Goal: Browse casually: Explore the website without a specific task or goal

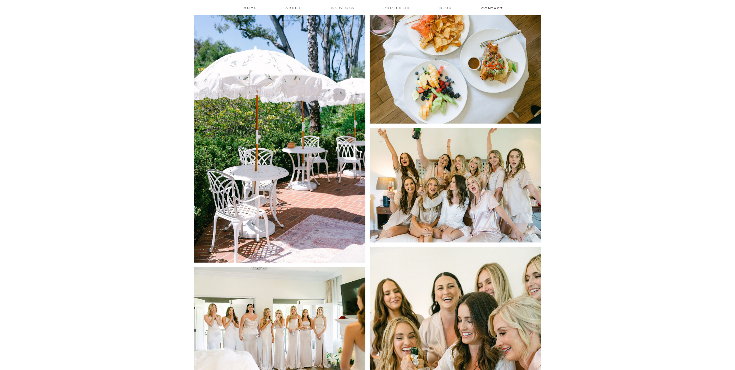
scroll to position [3246, 0]
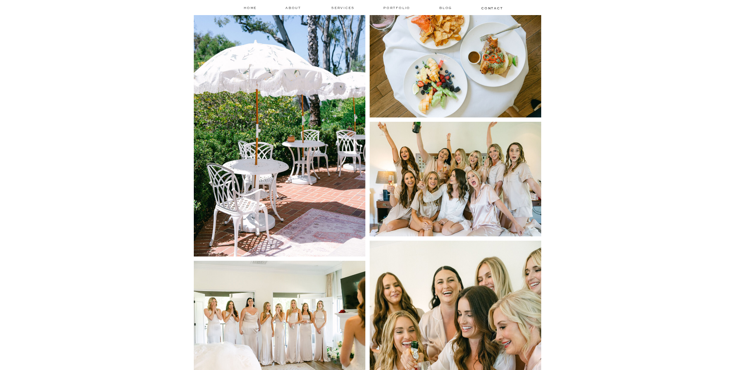
click at [309, 160] on img at bounding box center [280, 127] width 172 height 257
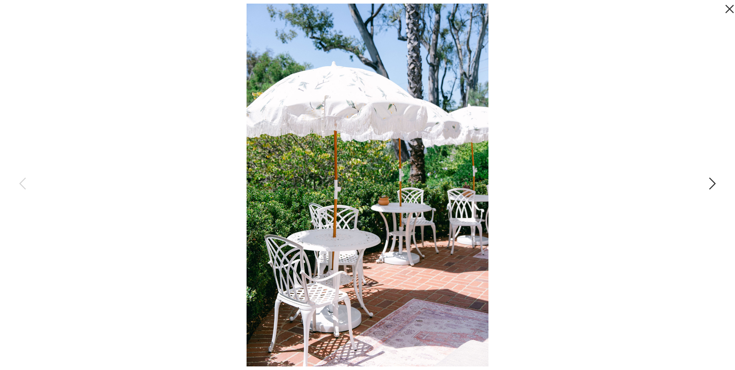
click at [715, 186] on icon at bounding box center [712, 185] width 18 height 22
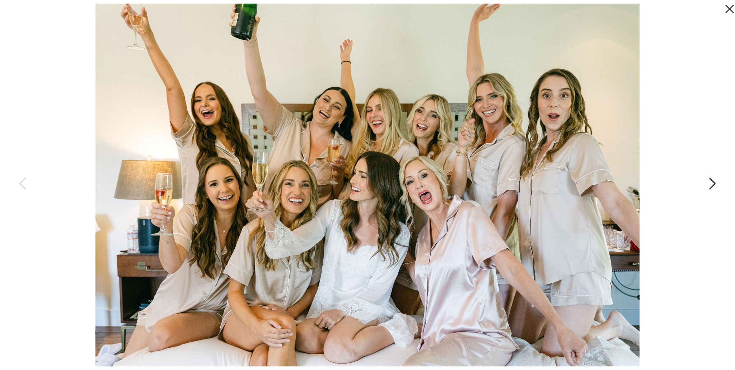
click at [715, 186] on icon at bounding box center [712, 185] width 18 height 22
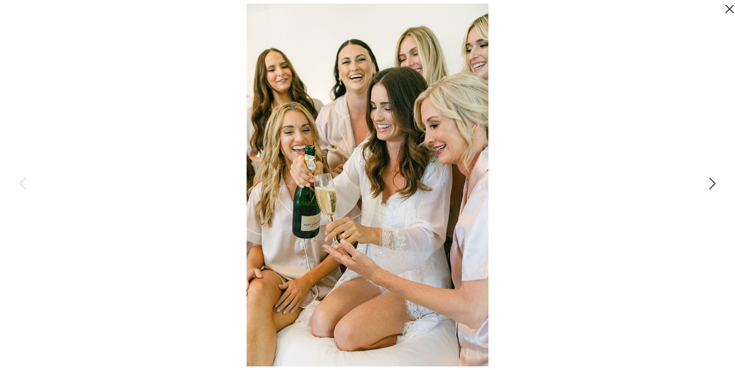
click at [715, 186] on icon at bounding box center [712, 185] width 18 height 22
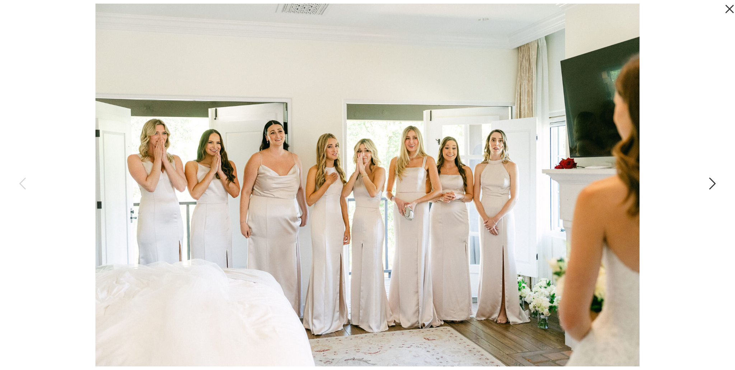
click at [715, 186] on icon at bounding box center [712, 185] width 18 height 22
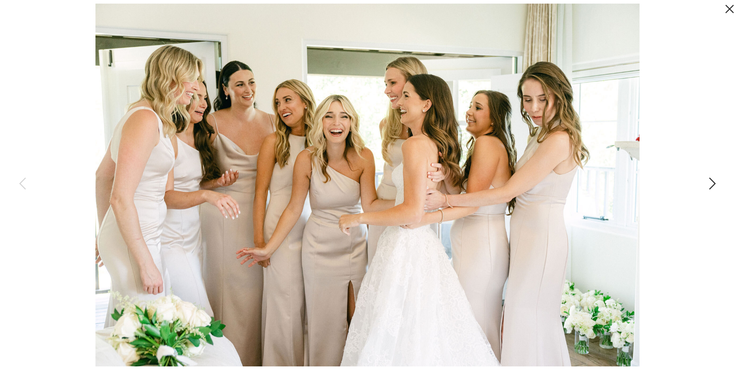
click at [713, 186] on icon at bounding box center [712, 185] width 18 height 22
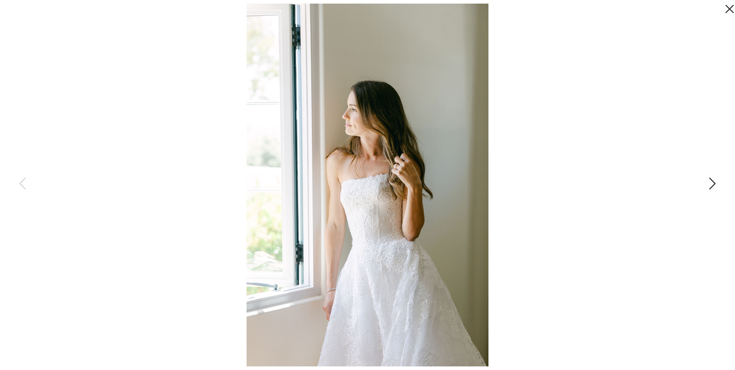
click at [713, 186] on icon at bounding box center [712, 185] width 18 height 22
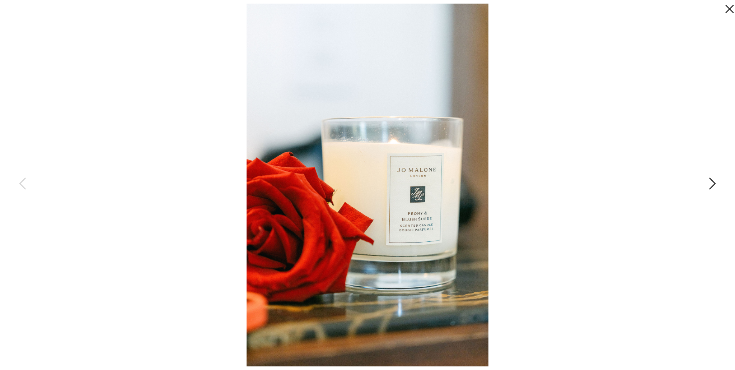
click at [706, 181] on icon at bounding box center [712, 185] width 18 height 22
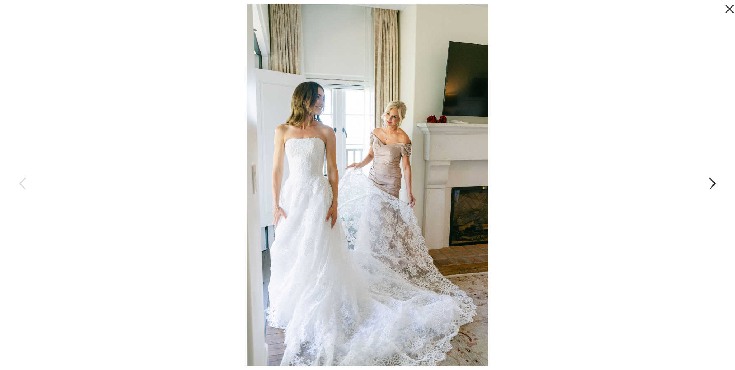
click at [706, 181] on icon at bounding box center [712, 185] width 18 height 22
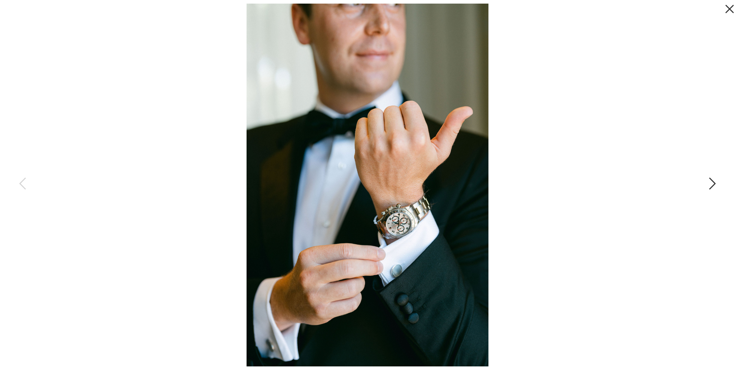
click at [706, 181] on icon at bounding box center [712, 185] width 18 height 22
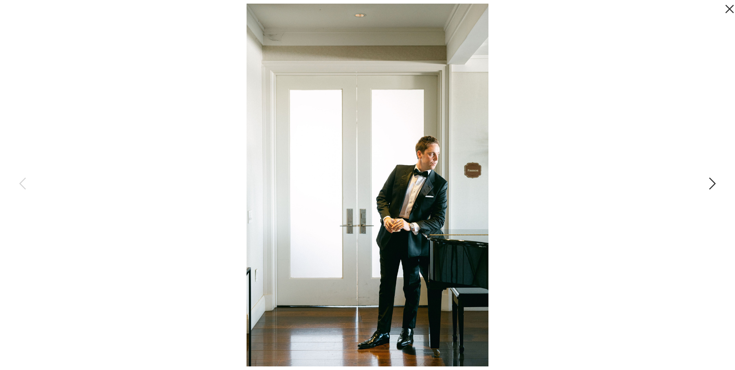
click at [706, 181] on icon at bounding box center [712, 185] width 18 height 22
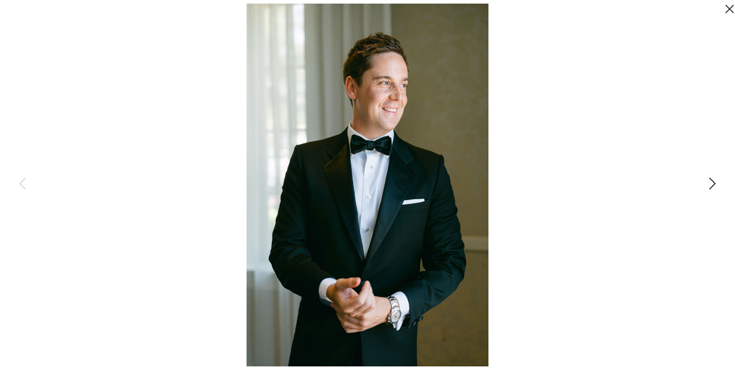
click at [706, 181] on icon at bounding box center [712, 185] width 18 height 22
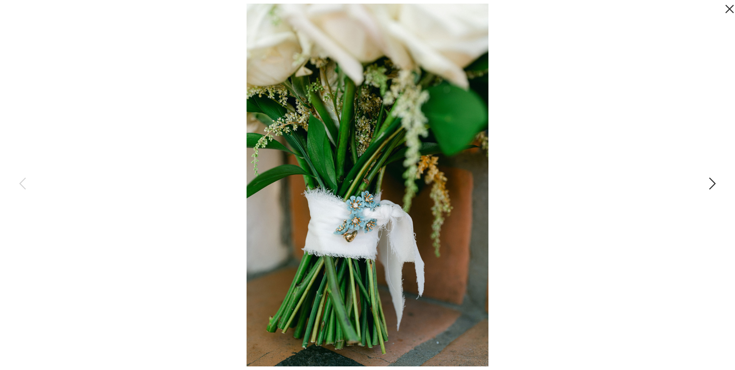
click at [706, 181] on icon at bounding box center [712, 185] width 18 height 22
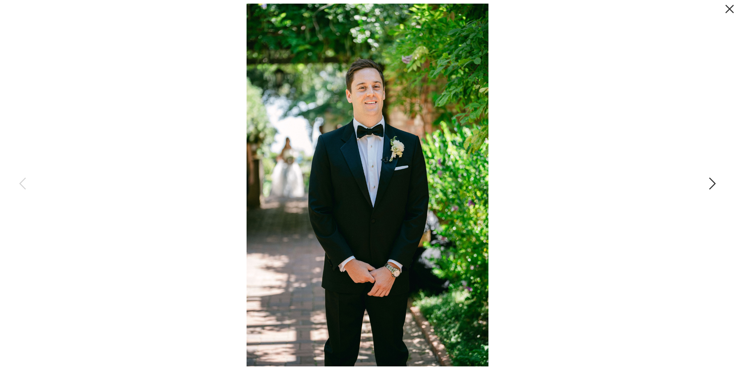
click at [706, 181] on icon at bounding box center [712, 185] width 18 height 22
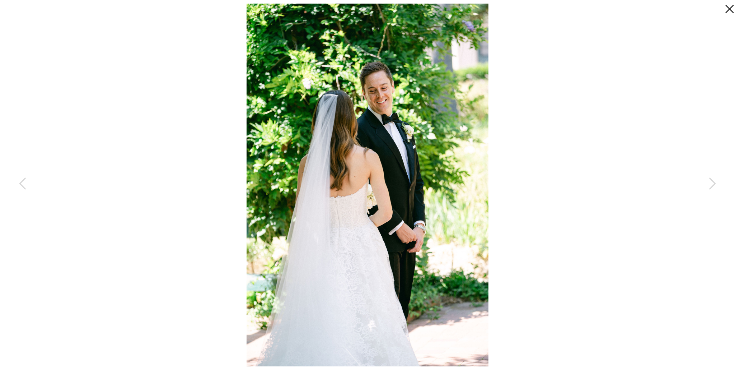
click at [733, 13] on icon at bounding box center [729, 9] width 8 height 8
